Goal: Task Accomplishment & Management: Complete application form

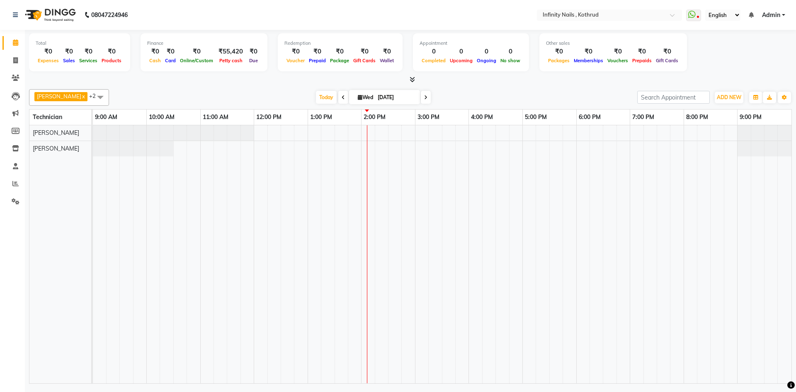
click at [363, 146] on div at bounding box center [442, 254] width 699 height 258
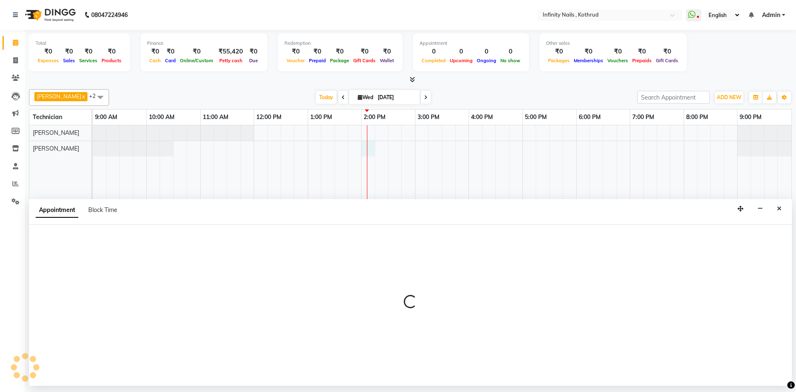
select select "85274"
select select "840"
select select "tentative"
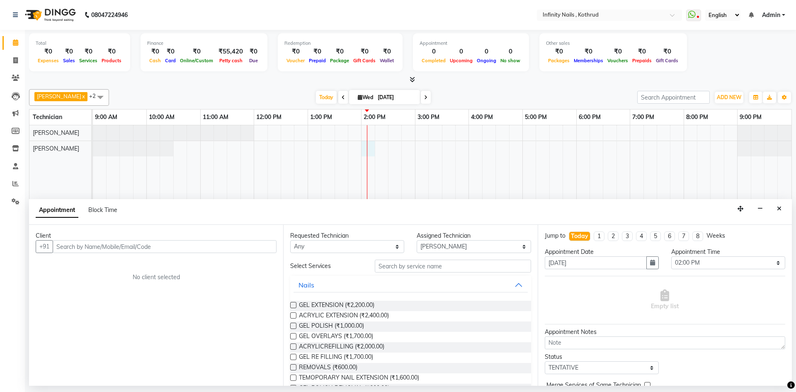
click at [201, 245] on input "text" at bounding box center [165, 246] width 224 height 13
type input "7838383168"
click at [252, 249] on span "Add Client" at bounding box center [259, 246] width 28 height 7
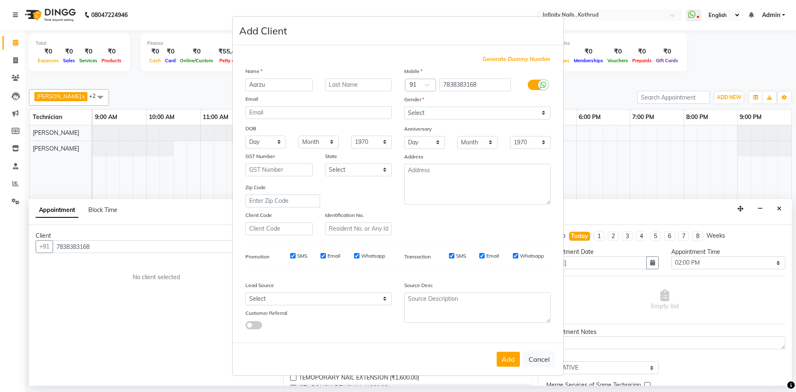
type input "Aarzu"
click at [458, 105] on div "Gender" at bounding box center [477, 101] width 159 height 12
click at [458, 121] on div "Mobile Country Code × 91 7838383168 Gender Select [DEMOGRAPHIC_DATA] [DEMOGRAPH…" at bounding box center [477, 151] width 159 height 168
click at [458, 113] on select "Select [DEMOGRAPHIC_DATA] [DEMOGRAPHIC_DATA] Other Prefer Not To Say" at bounding box center [477, 113] width 146 height 13
select select "[DEMOGRAPHIC_DATA]"
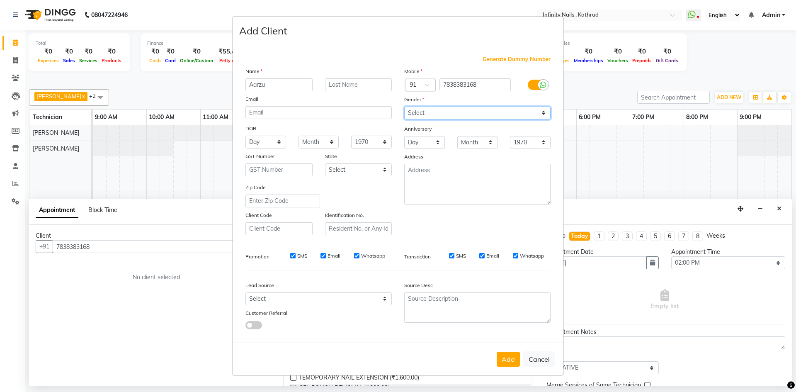
click at [404, 107] on select "Select [DEMOGRAPHIC_DATA] [DEMOGRAPHIC_DATA] Other Prefer Not To Say" at bounding box center [477, 113] width 146 height 13
click at [344, 172] on select "Select [GEOGRAPHIC_DATA] [GEOGRAPHIC_DATA] [GEOGRAPHIC_DATA] [GEOGRAPHIC_DATA] …" at bounding box center [358, 169] width 67 height 13
select select "22"
click at [325, 163] on select "Select [GEOGRAPHIC_DATA] [GEOGRAPHIC_DATA] [GEOGRAPHIC_DATA] [GEOGRAPHIC_DATA] …" at bounding box center [358, 169] width 67 height 13
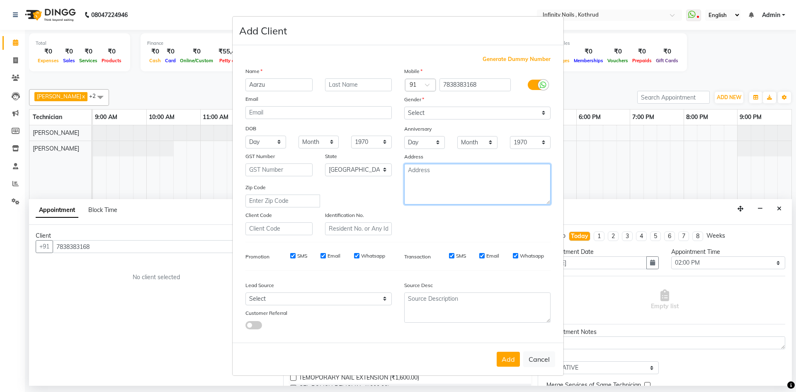
click at [447, 187] on textarea at bounding box center [477, 184] width 146 height 41
type textarea "Kothrud"
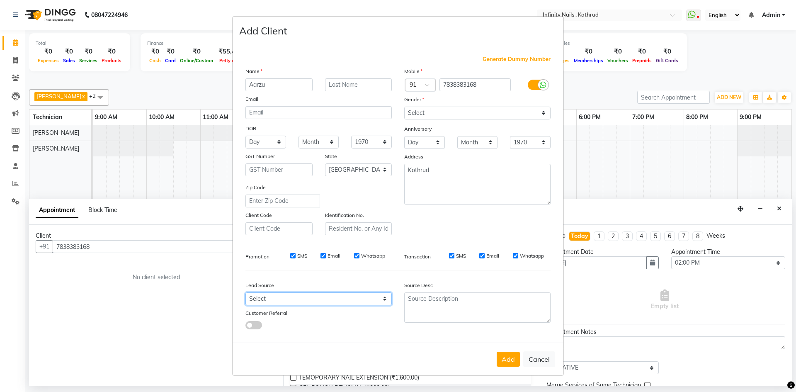
drag, startPoint x: 310, startPoint y: 299, endPoint x: 311, endPoint y: 293, distance: 5.5
click at [310, 299] on select "Select Walk-in Referral Internet Friend Word of Mouth Advertisement Facebook Ju…" at bounding box center [318, 298] width 146 height 13
select select "46982"
click at [245, 292] on select "Select Walk-in Referral Internet Friend Word of Mouth Advertisement Facebook Ju…" at bounding box center [318, 298] width 146 height 13
click at [509, 358] on button "Add" at bounding box center [508, 359] width 23 height 15
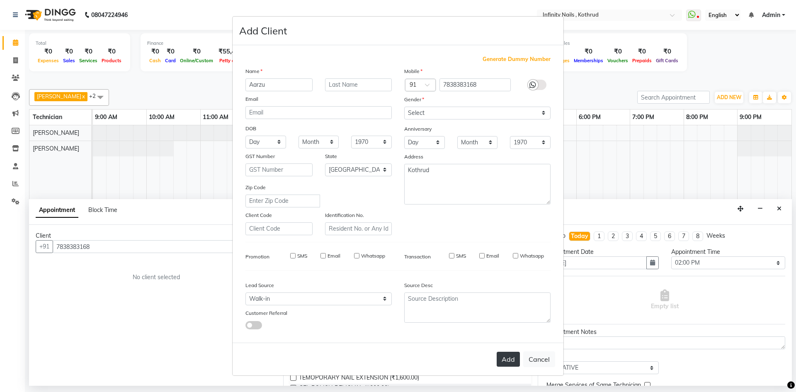
select select
select select "null"
select select
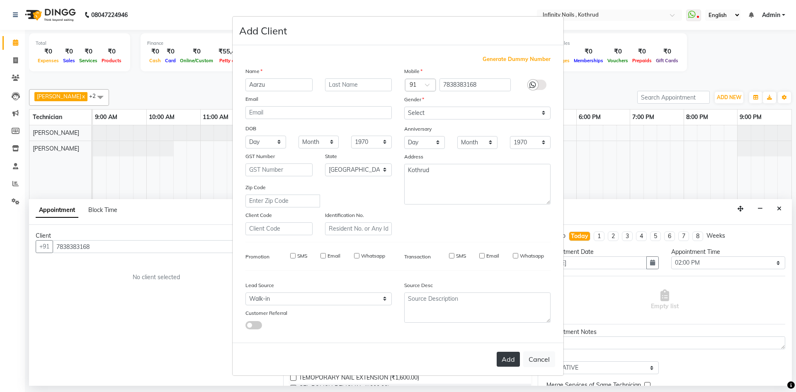
select select
checkbox input "false"
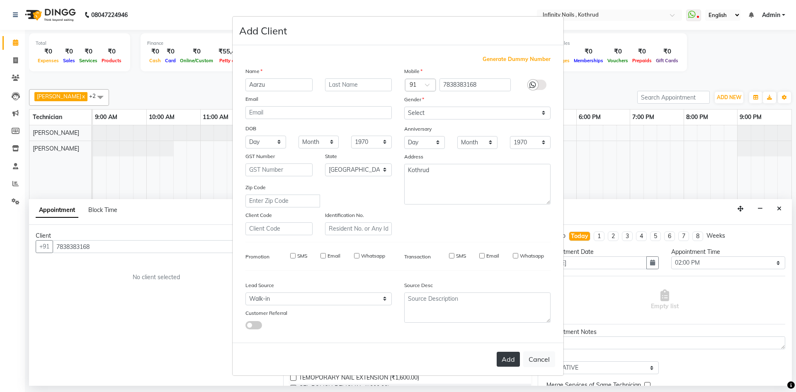
checkbox input "false"
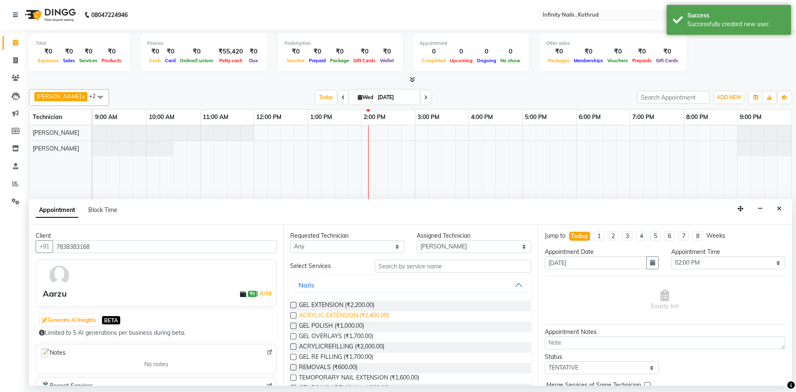
click at [314, 313] on span "ACRYLIC EXTENSION (₹2,400.00)" at bounding box center [344, 316] width 90 height 10
checkbox input "false"
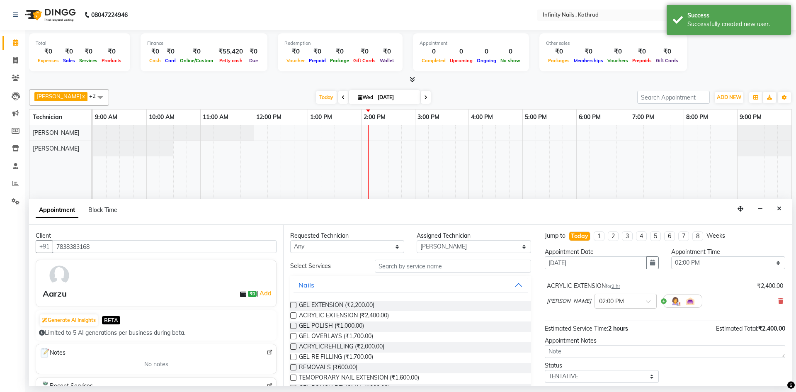
scroll to position [49, 0]
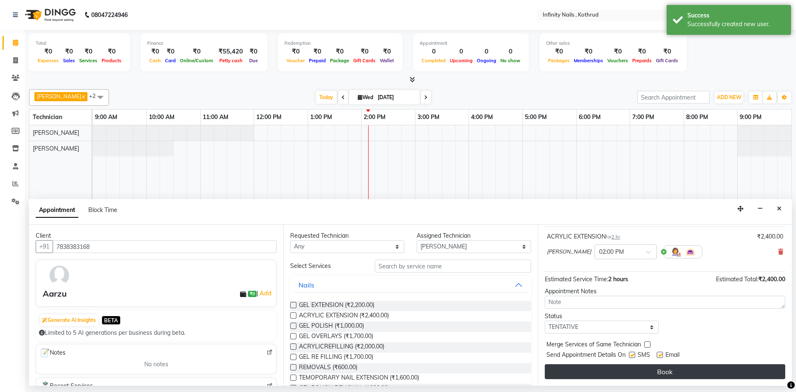
click at [737, 365] on button "Book" at bounding box center [665, 371] width 240 height 15
